Goal: Share content: Share content

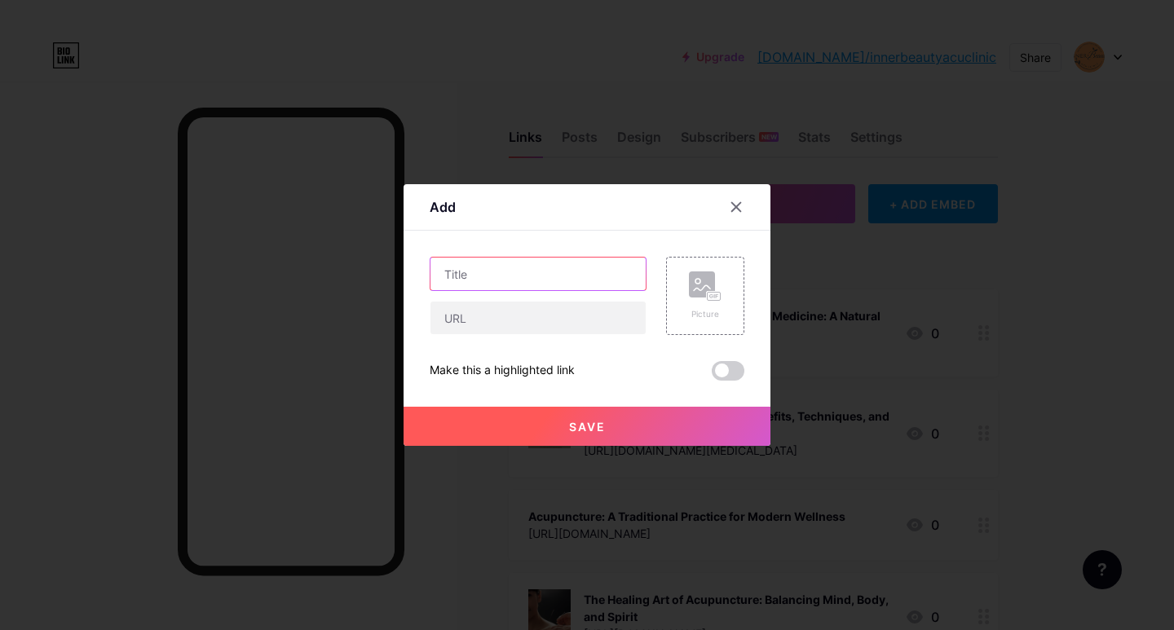
click at [479, 270] on input "text" at bounding box center [538, 274] width 215 height 33
paste input "Cosmetic Acupuncture: A Natural Path to Radiant Skin at Inner Beauty Acu Clinic"
type input "Cosmetic Acupuncture: A Natural Path to Radiant Skin at Inner Beauty Acu Clinic"
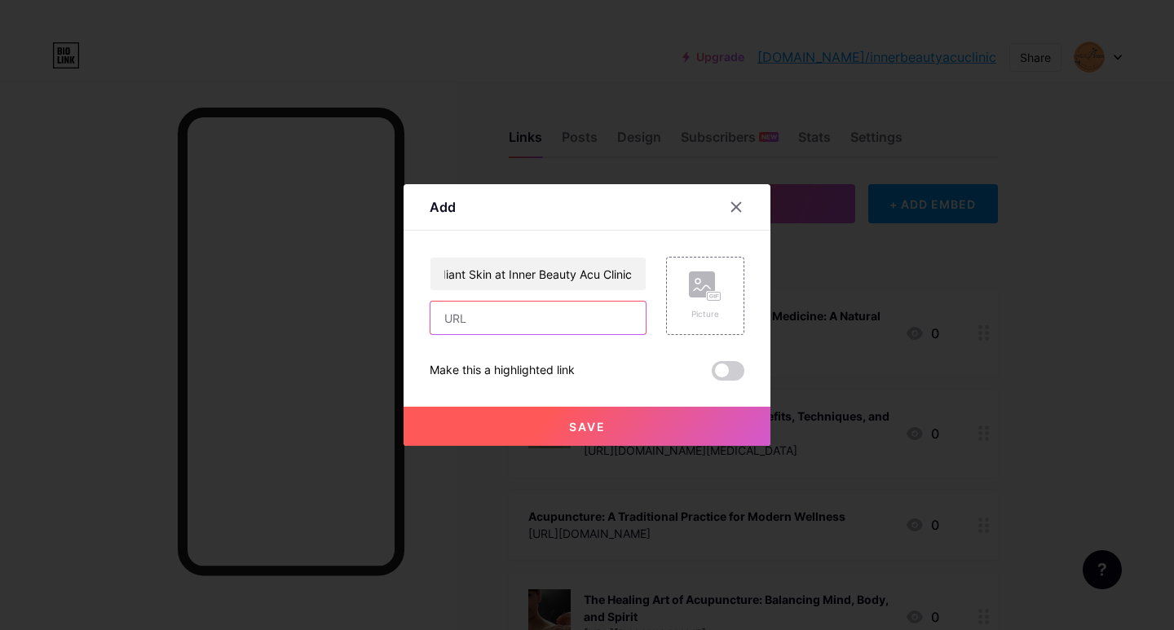
scroll to position [0, 0]
click at [519, 311] on input "text" at bounding box center [538, 318] width 215 height 33
click at [460, 298] on div "Cosmetic Acupuncture: A Natural Path to Radiant Skin at Inner Beauty Acu Clinic" at bounding box center [538, 296] width 217 height 78
click at [463, 309] on input "text" at bounding box center [538, 318] width 215 height 33
paste input "[URL][DOMAIN_NAME]"
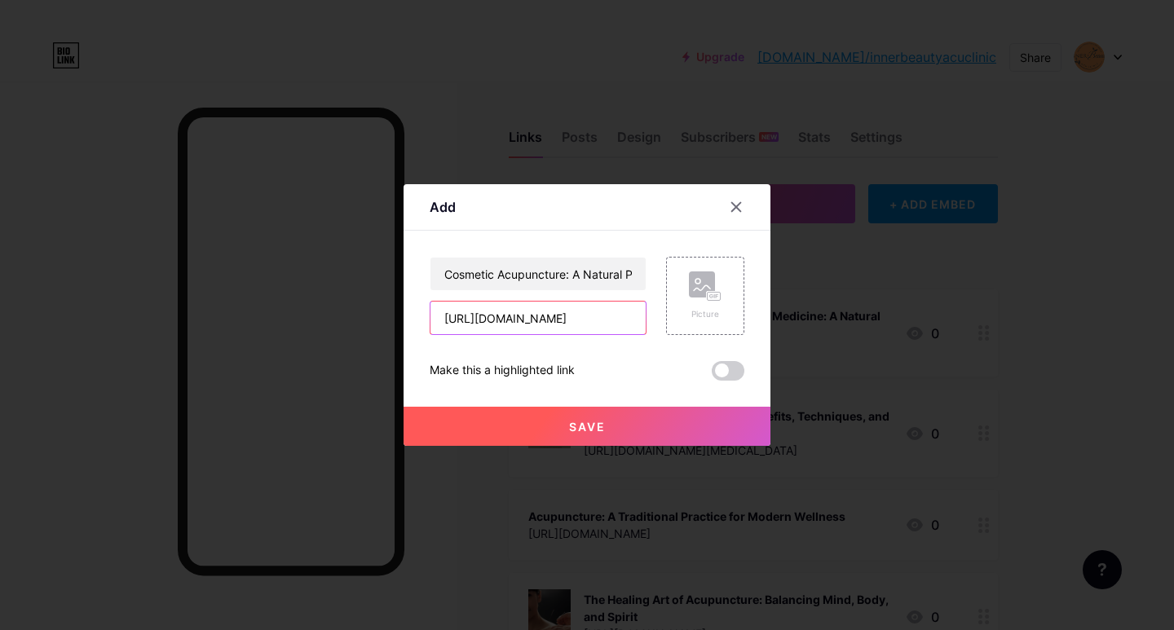
scroll to position [0, 579]
type input "[URL][DOMAIN_NAME]"
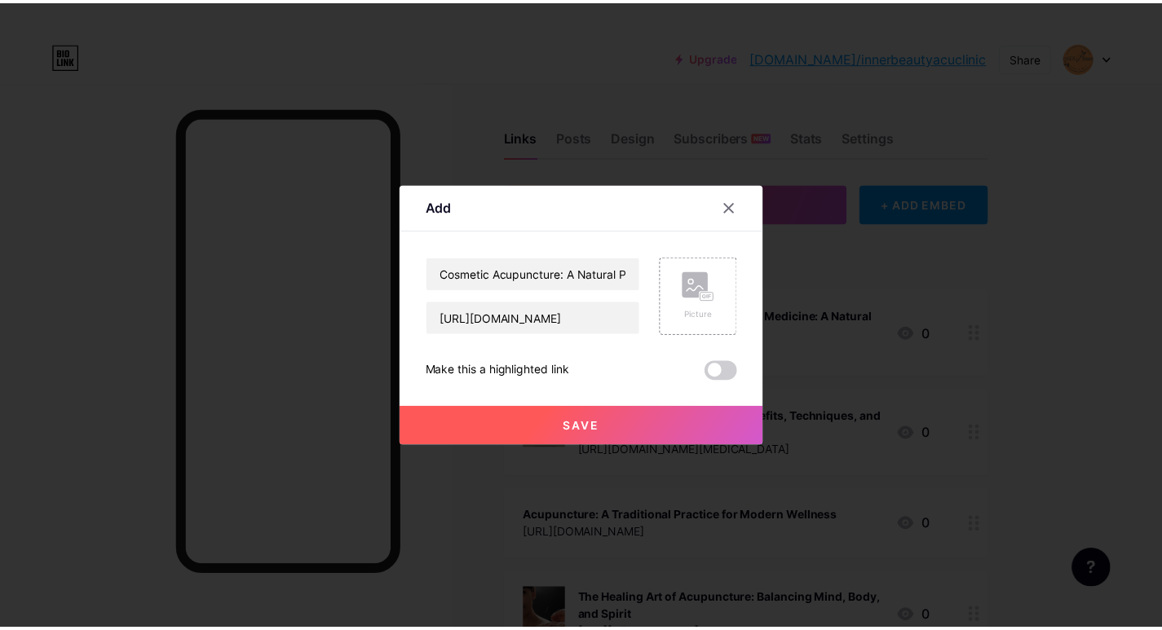
scroll to position [0, 0]
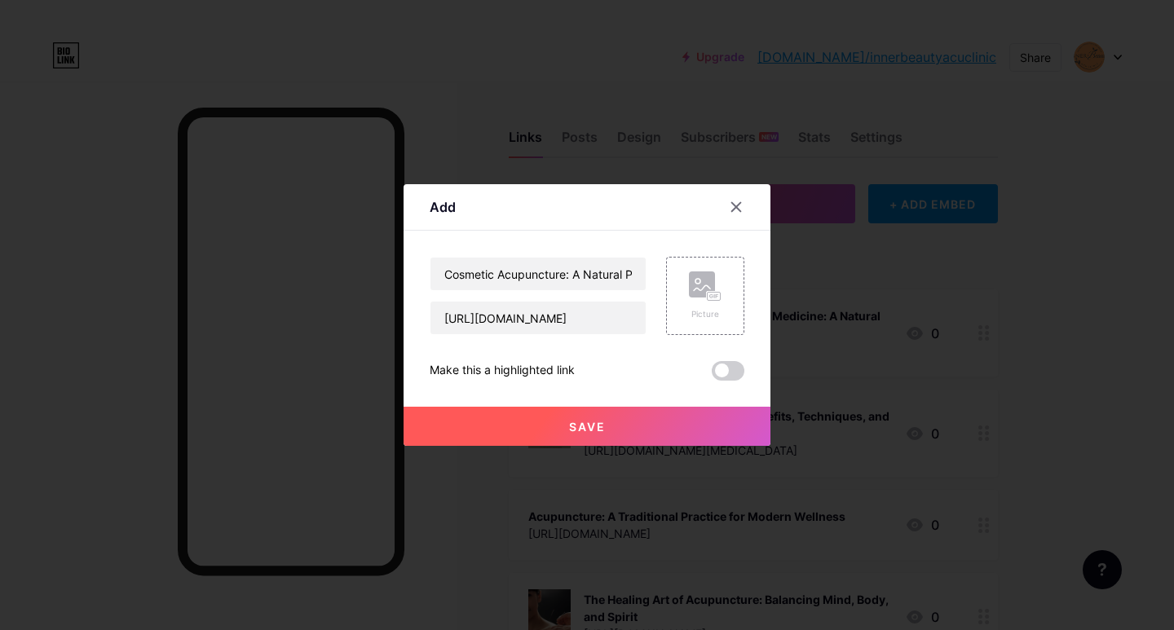
click at [575, 420] on span "Save" at bounding box center [587, 427] width 37 height 14
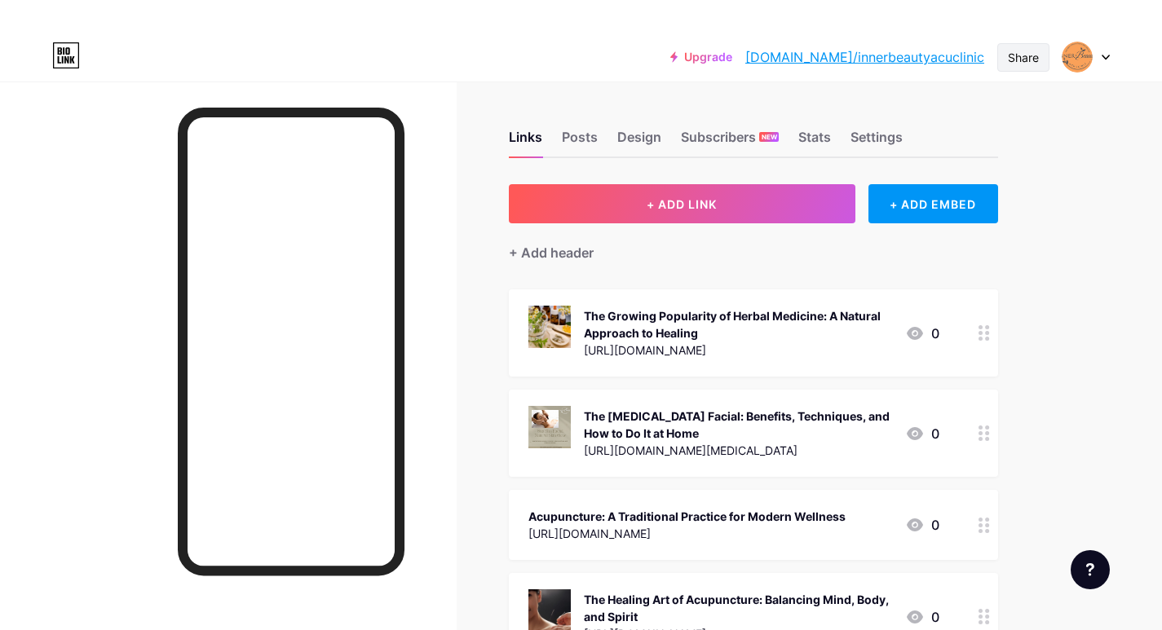
click at [1039, 64] on div "Share" at bounding box center [1023, 57] width 52 height 29
click at [1028, 57] on div "Share" at bounding box center [1023, 57] width 31 height 17
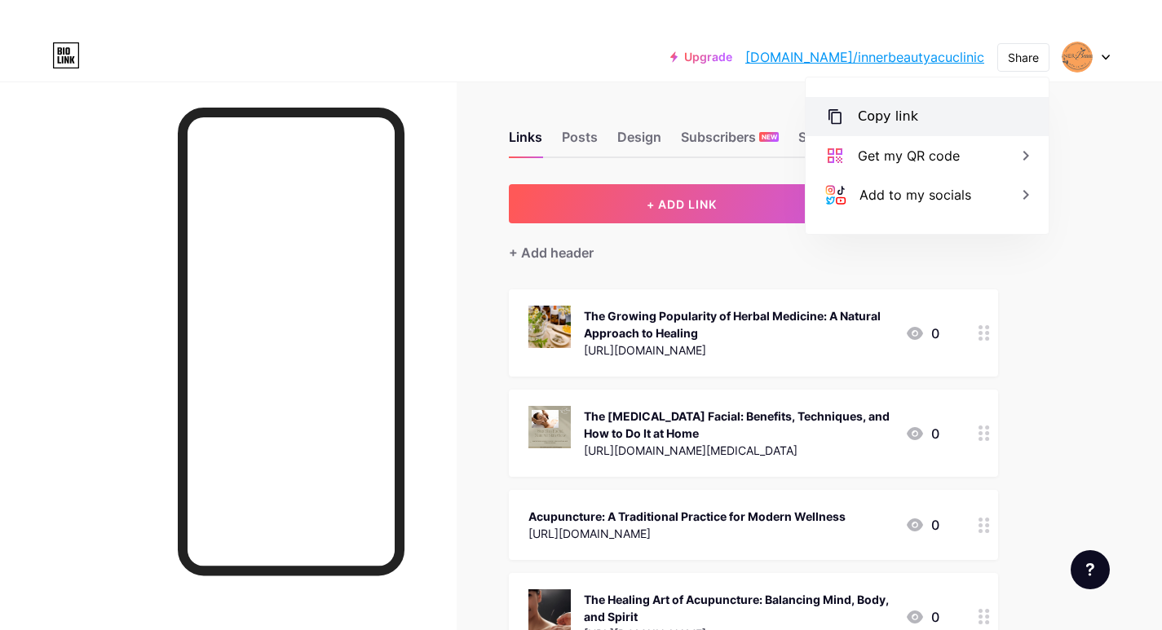
click at [872, 117] on div "Copy link" at bounding box center [888, 117] width 60 height 20
